Goal: Navigation & Orientation: Find specific page/section

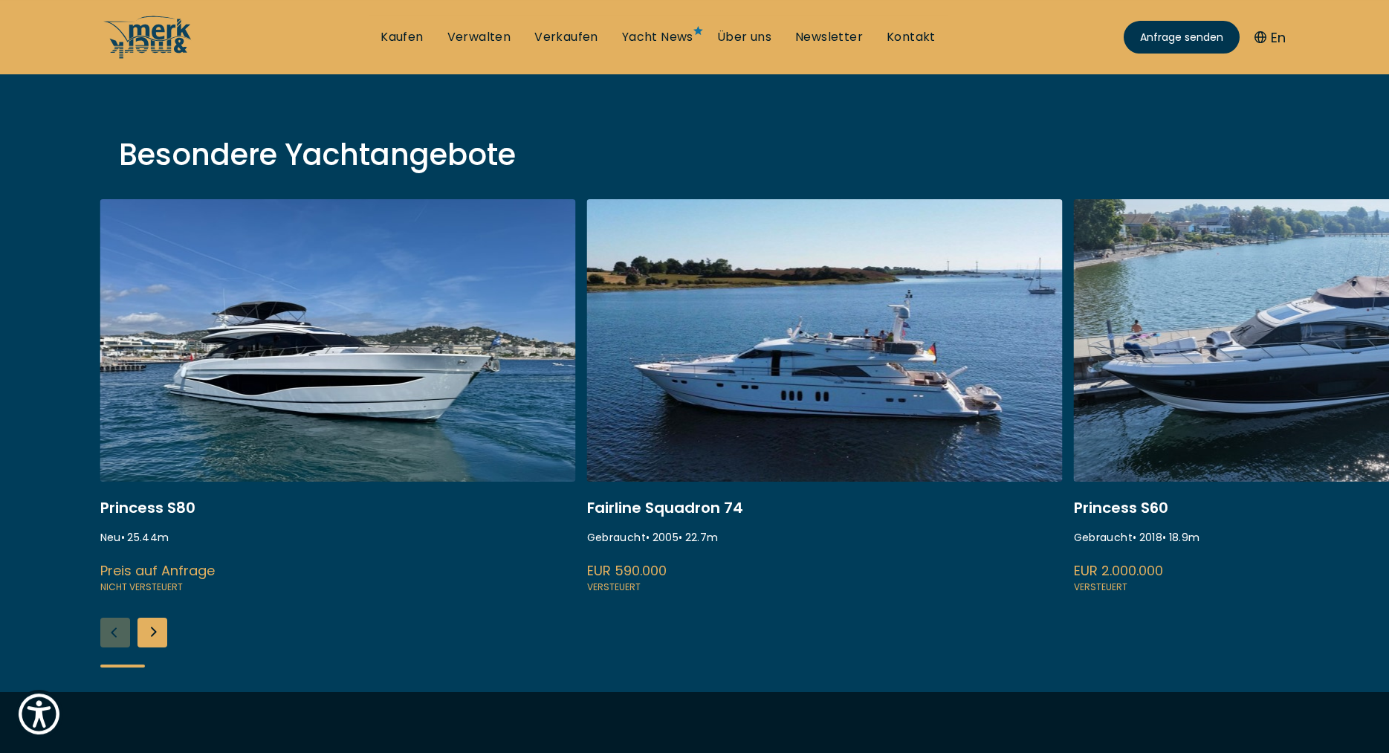
scroll to position [531, 0]
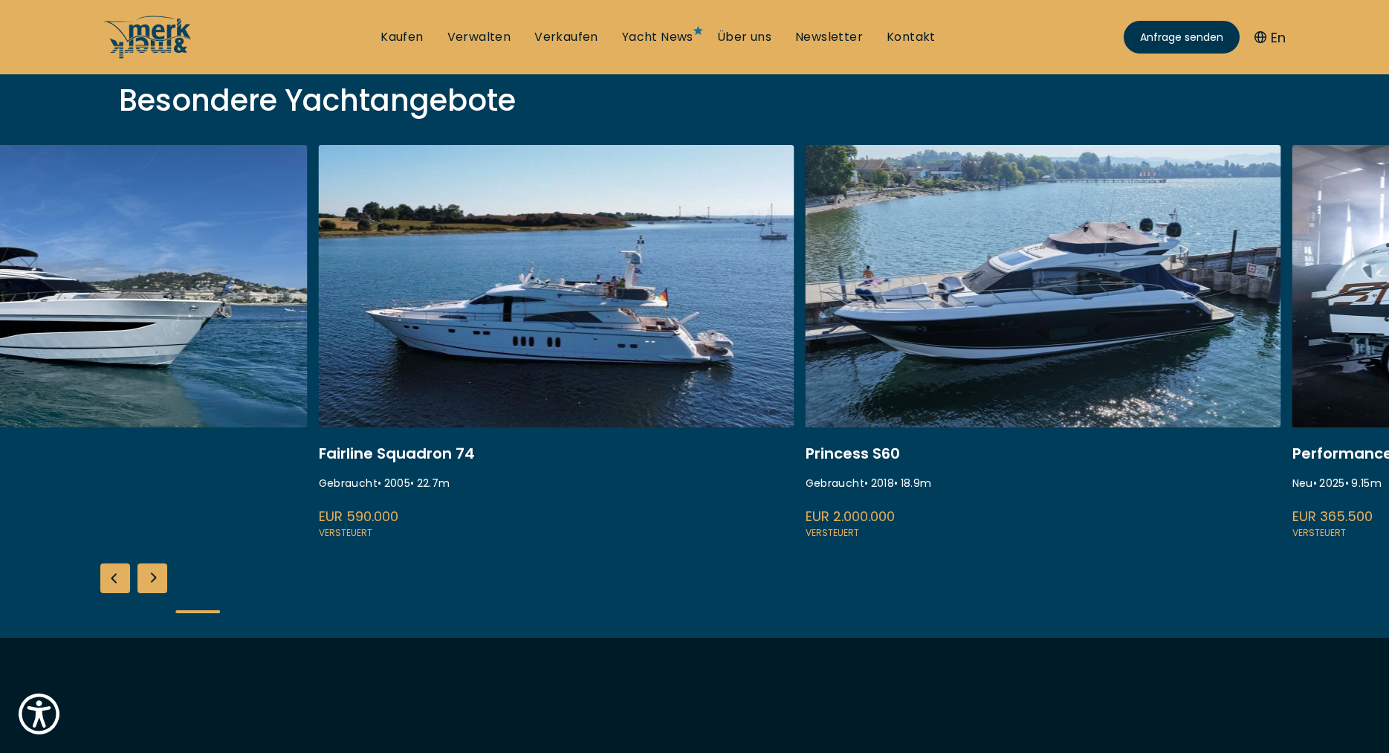
click at [624, 415] on link at bounding box center [557, 343] width 476 height 396
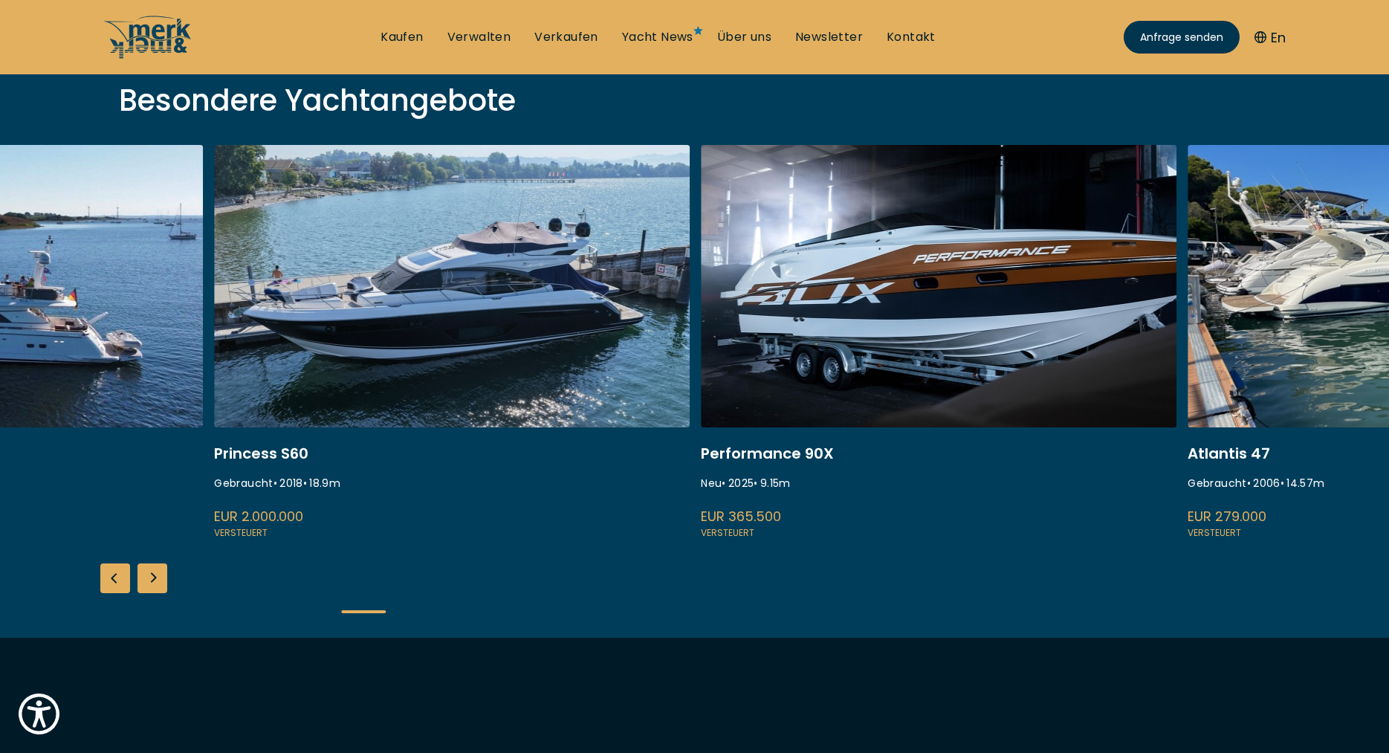
click at [514, 408] on link at bounding box center [452, 343] width 476 height 396
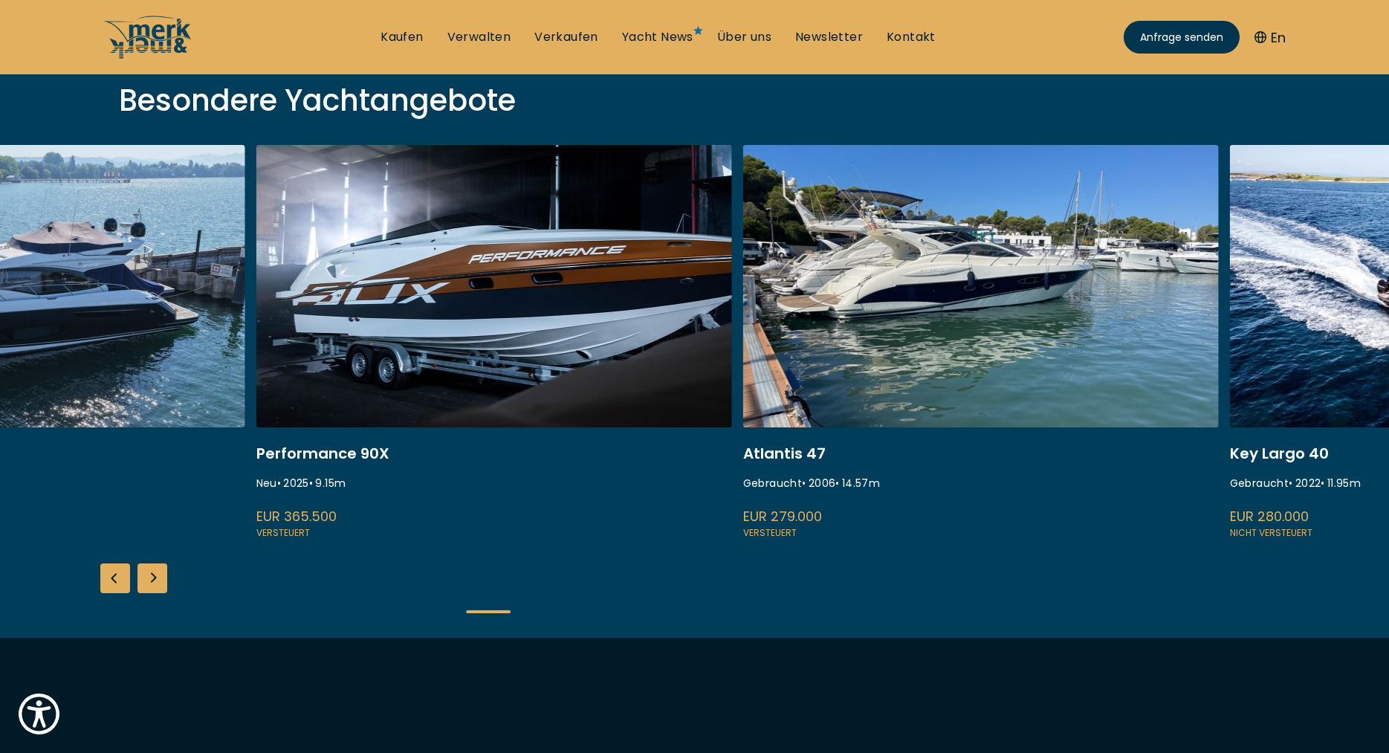
click at [432, 440] on link at bounding box center [494, 343] width 476 height 396
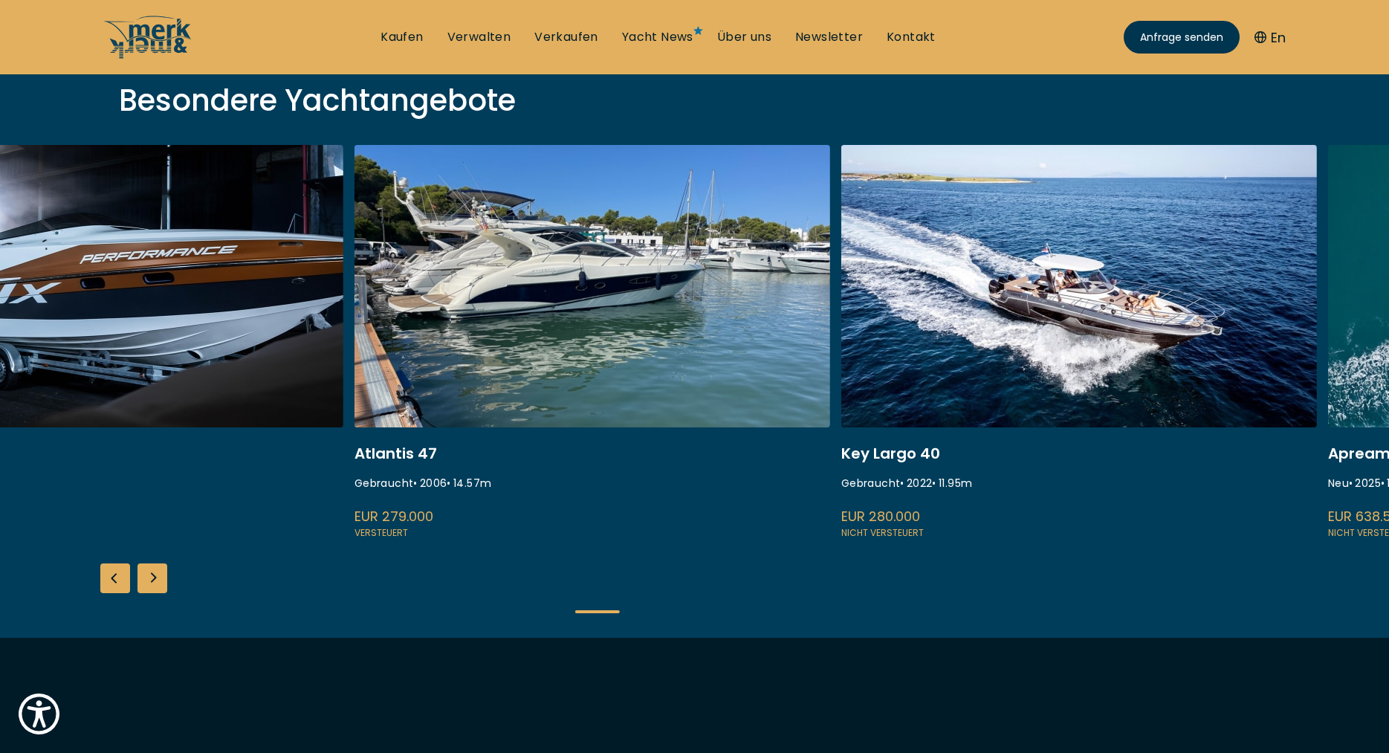
click at [479, 422] on link at bounding box center [593, 343] width 476 height 396
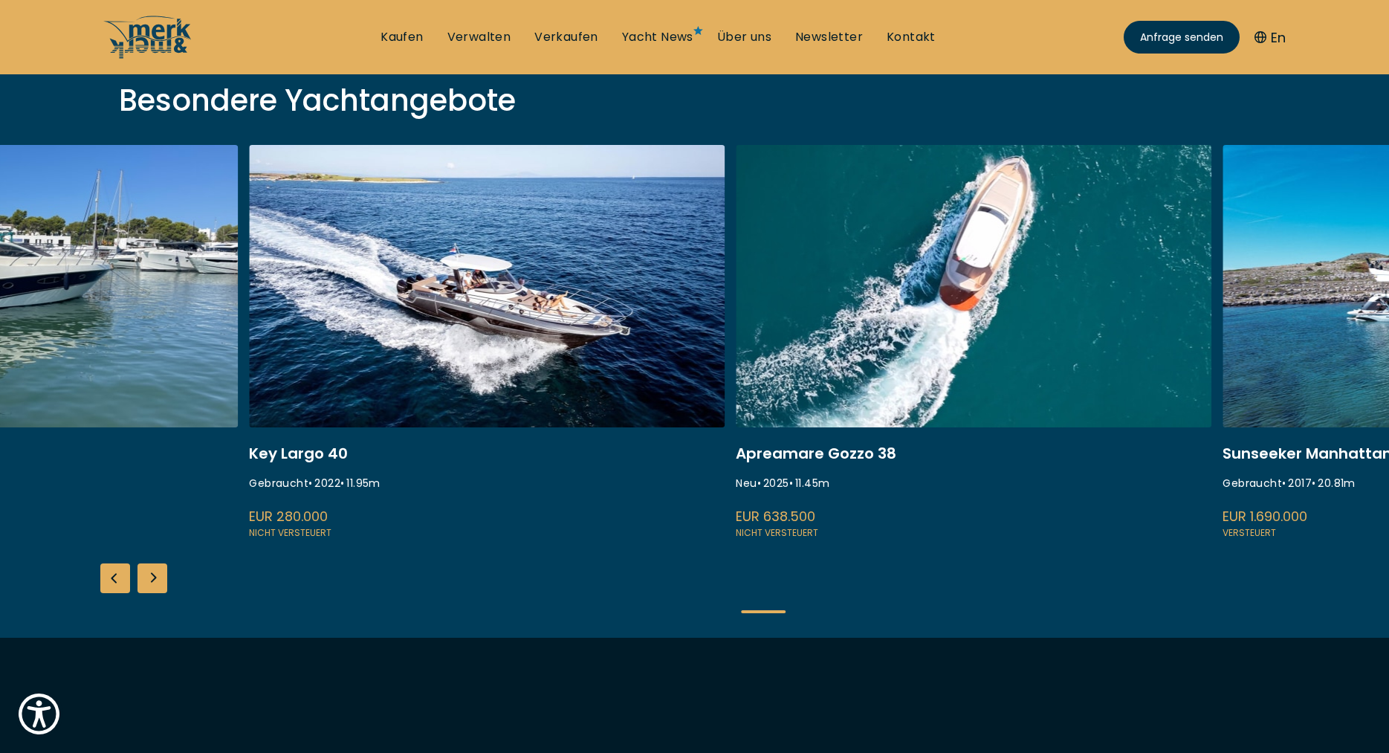
click at [370, 442] on link at bounding box center [487, 343] width 476 height 396
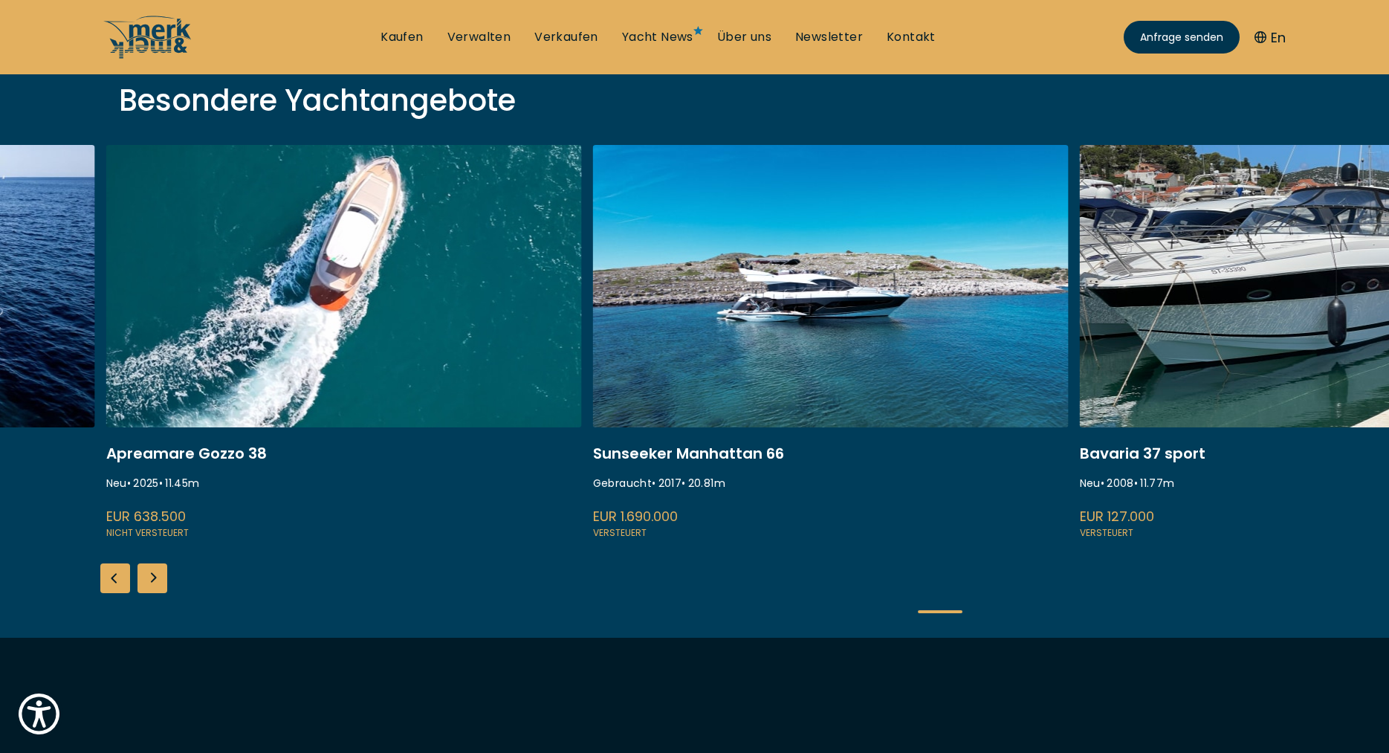
click at [315, 418] on link at bounding box center [344, 343] width 476 height 396
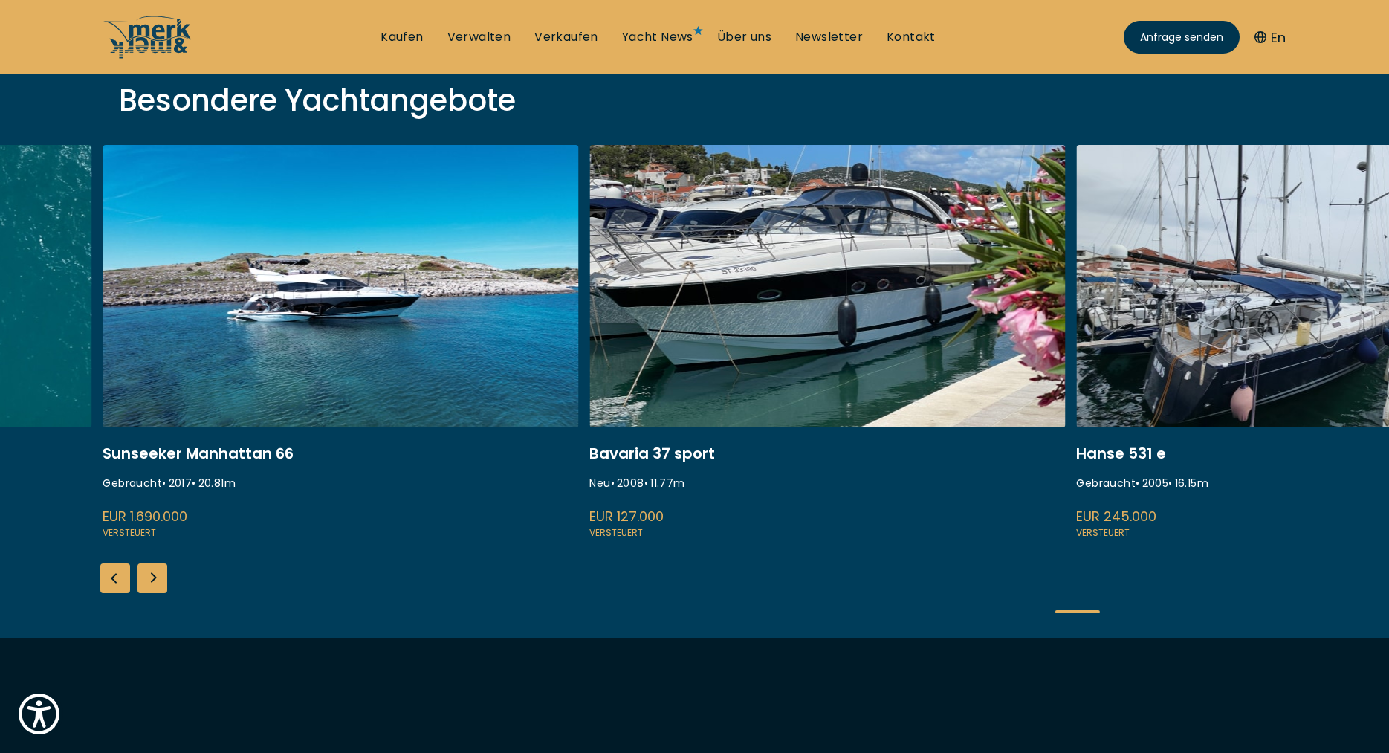
click at [291, 403] on link at bounding box center [341, 343] width 476 height 396
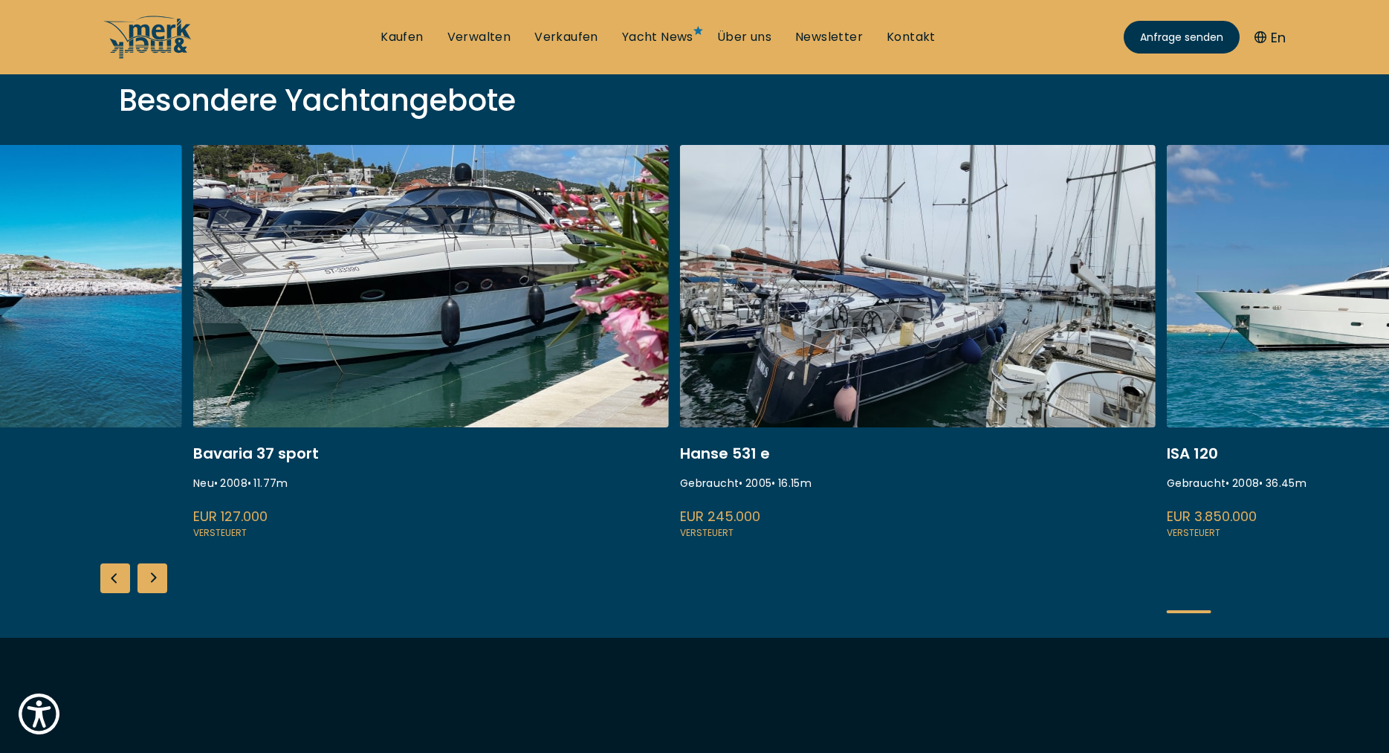
click at [337, 370] on link at bounding box center [431, 343] width 476 height 396
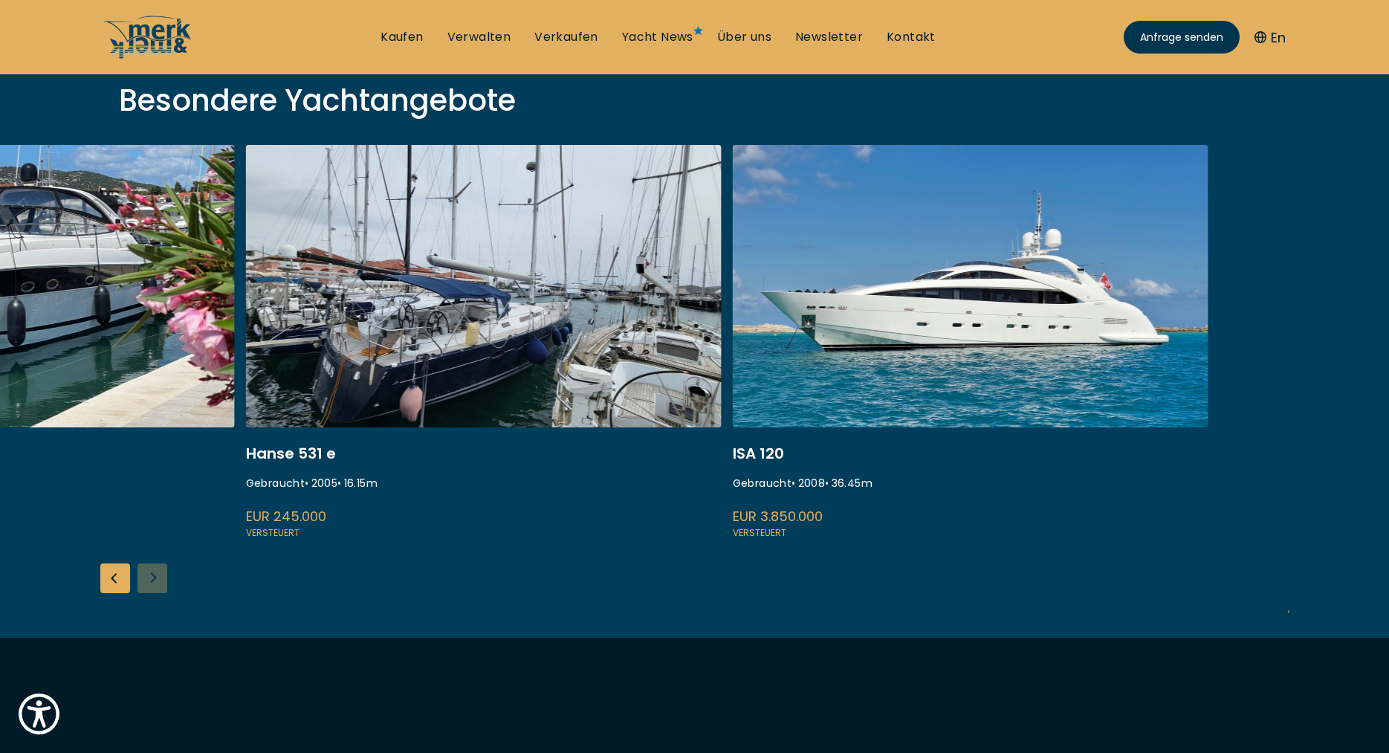
click at [429, 415] on link at bounding box center [484, 343] width 476 height 396
